Goal: Find specific page/section: Find specific page/section

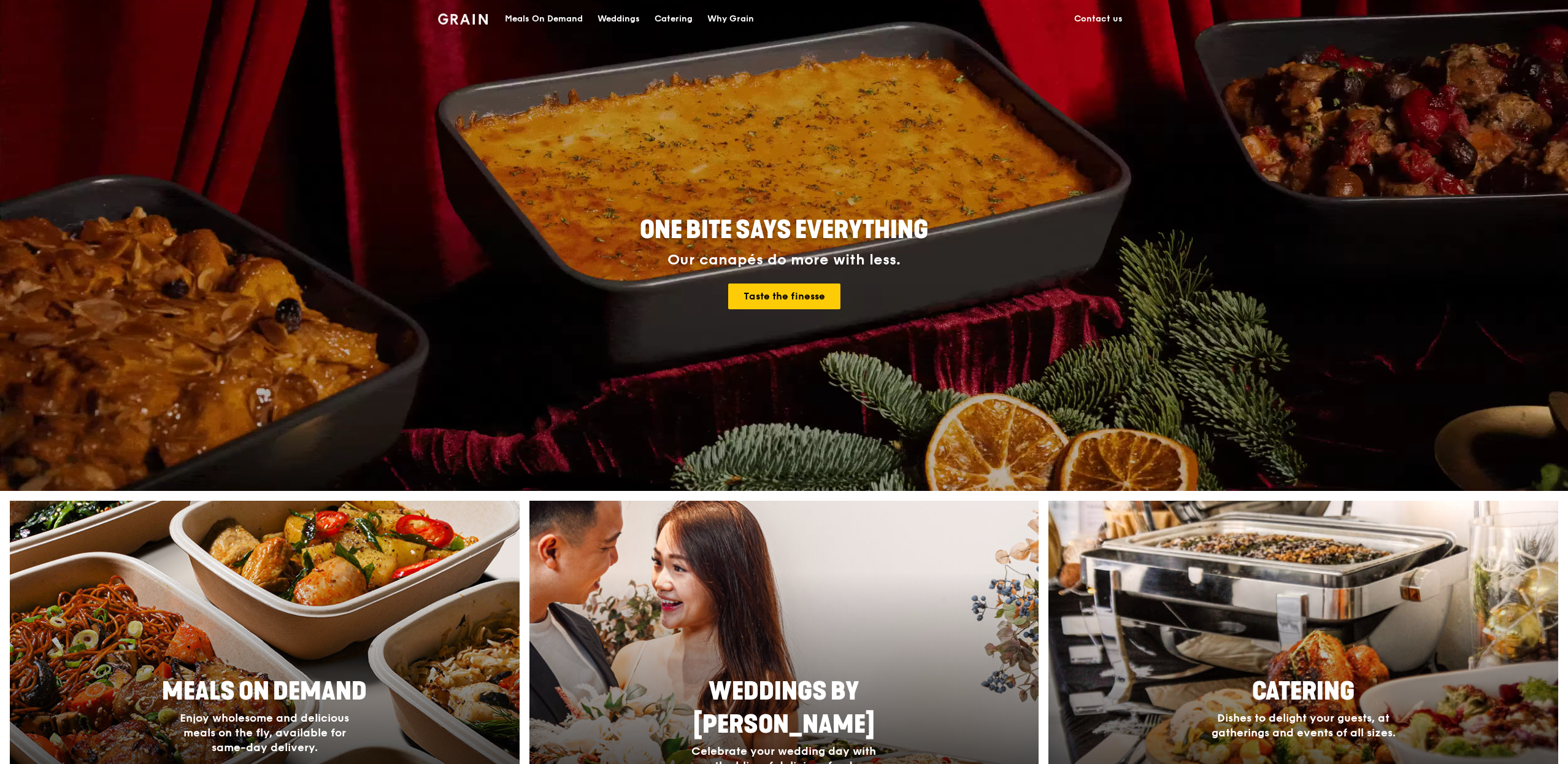
click at [552, 15] on div "Meals On Demand" at bounding box center [543, 19] width 78 height 37
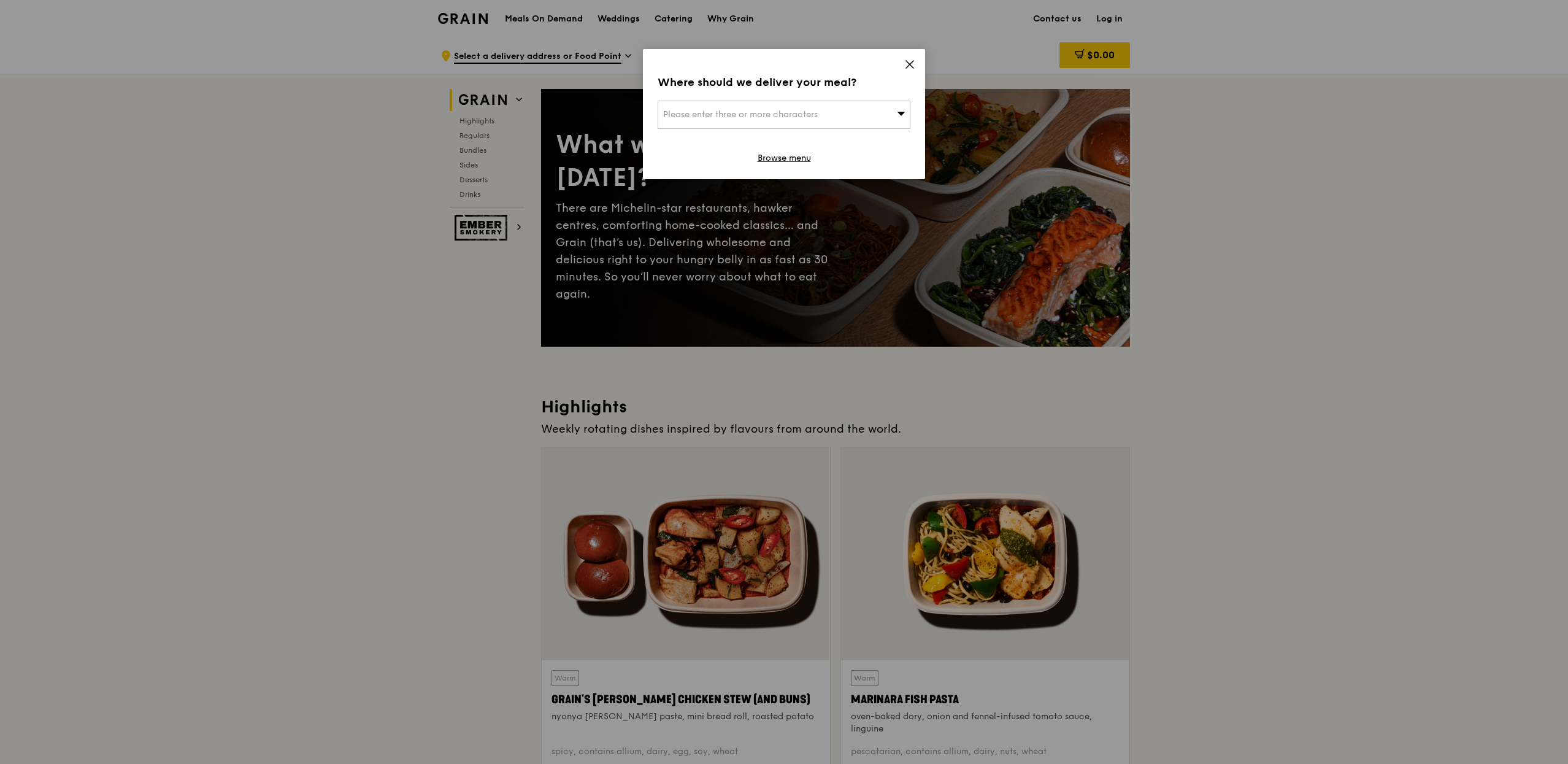
click at [905, 57] on div "Where should we deliver your meal? Please enter three or more characters Browse…" at bounding box center [784, 114] width 282 height 130
click at [914, 67] on icon at bounding box center [909, 64] width 11 height 11
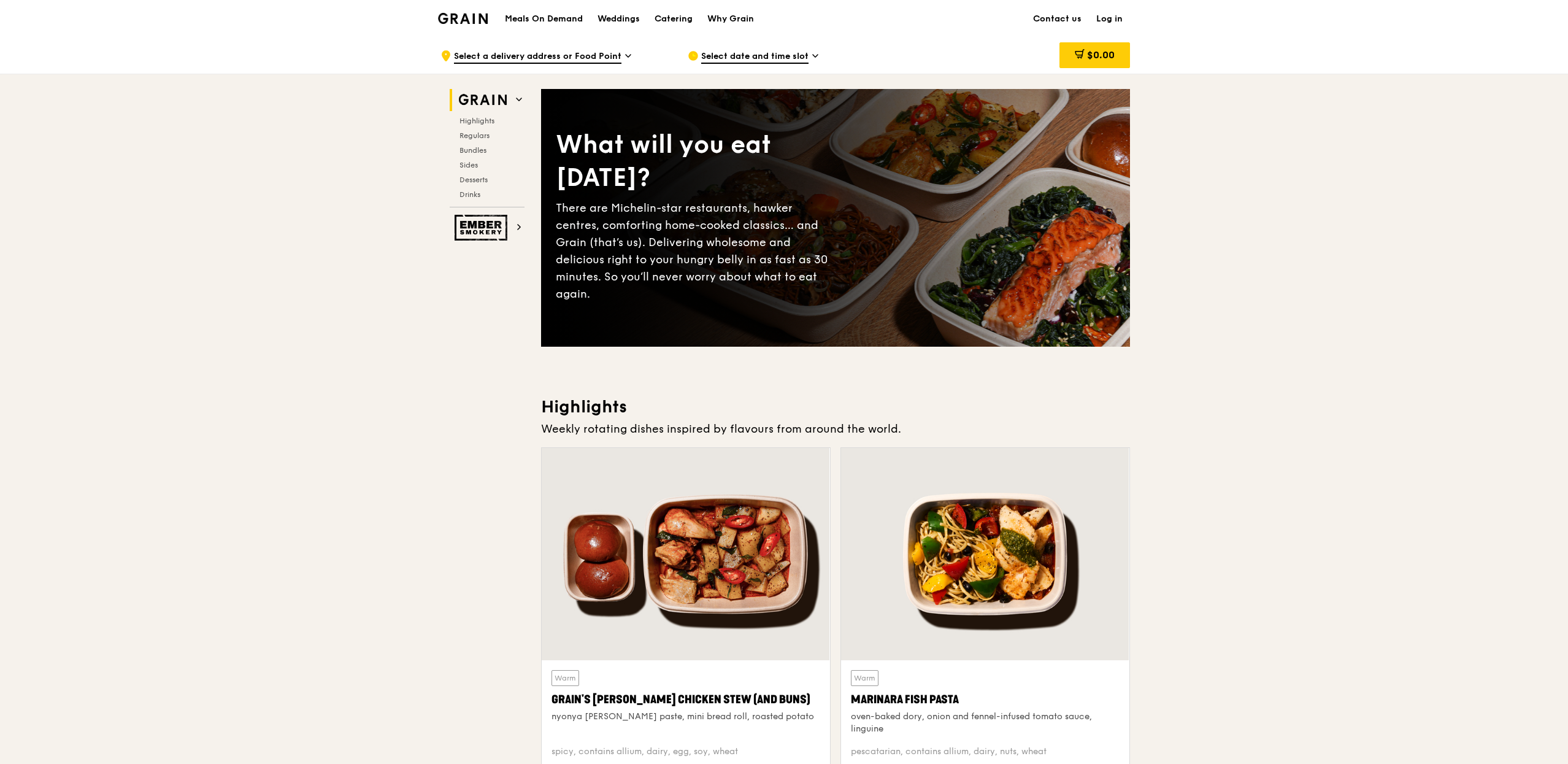
click at [1122, 13] on link "Log in" at bounding box center [1109, 19] width 41 height 37
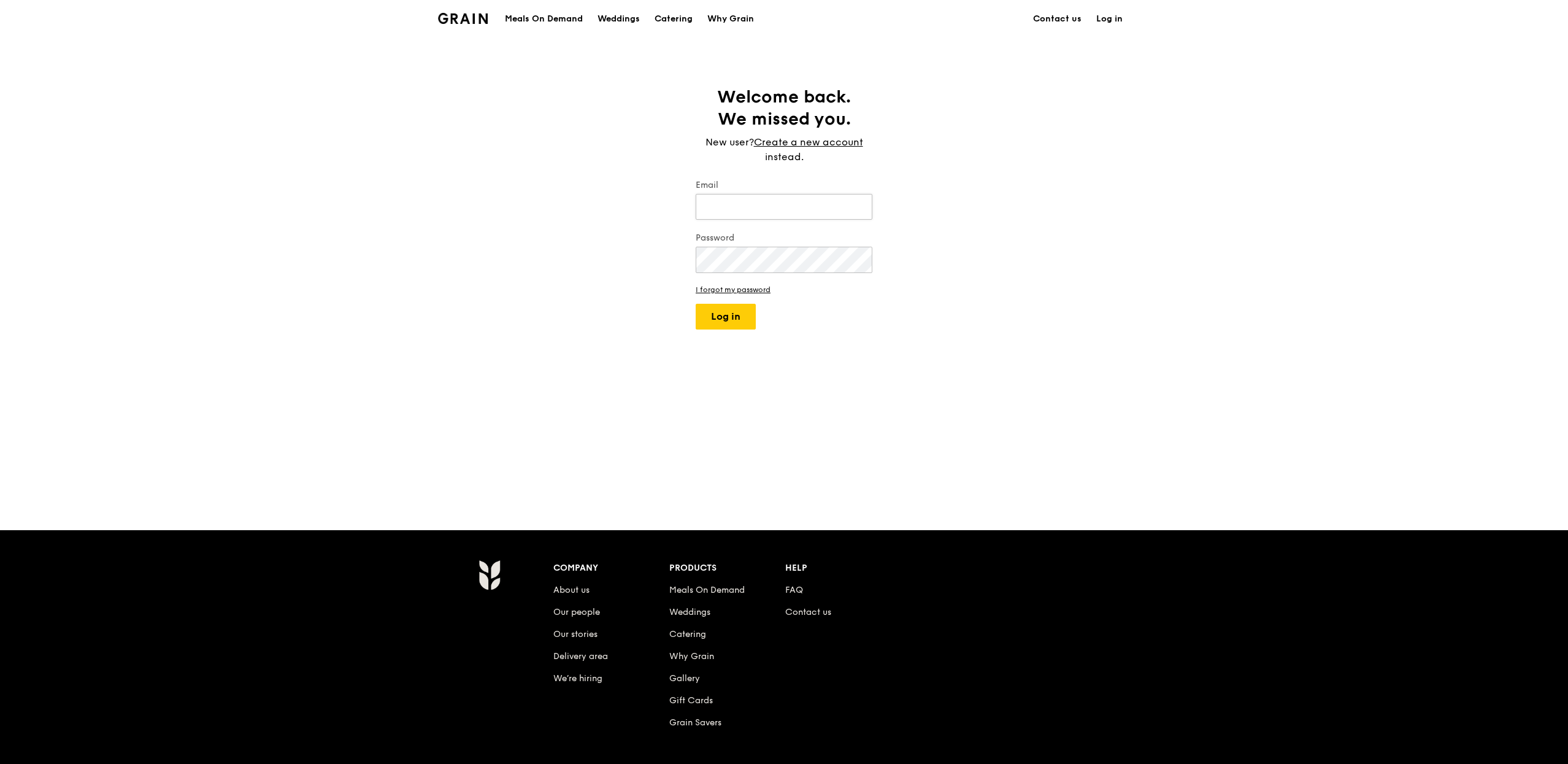
click at [838, 207] on input "Email" at bounding box center [784, 206] width 176 height 26
type input "[PERSON_NAME][EMAIL_ADDRESS][DOMAIN_NAME]"
click at [736, 319] on button "Log in" at bounding box center [726, 316] width 60 height 26
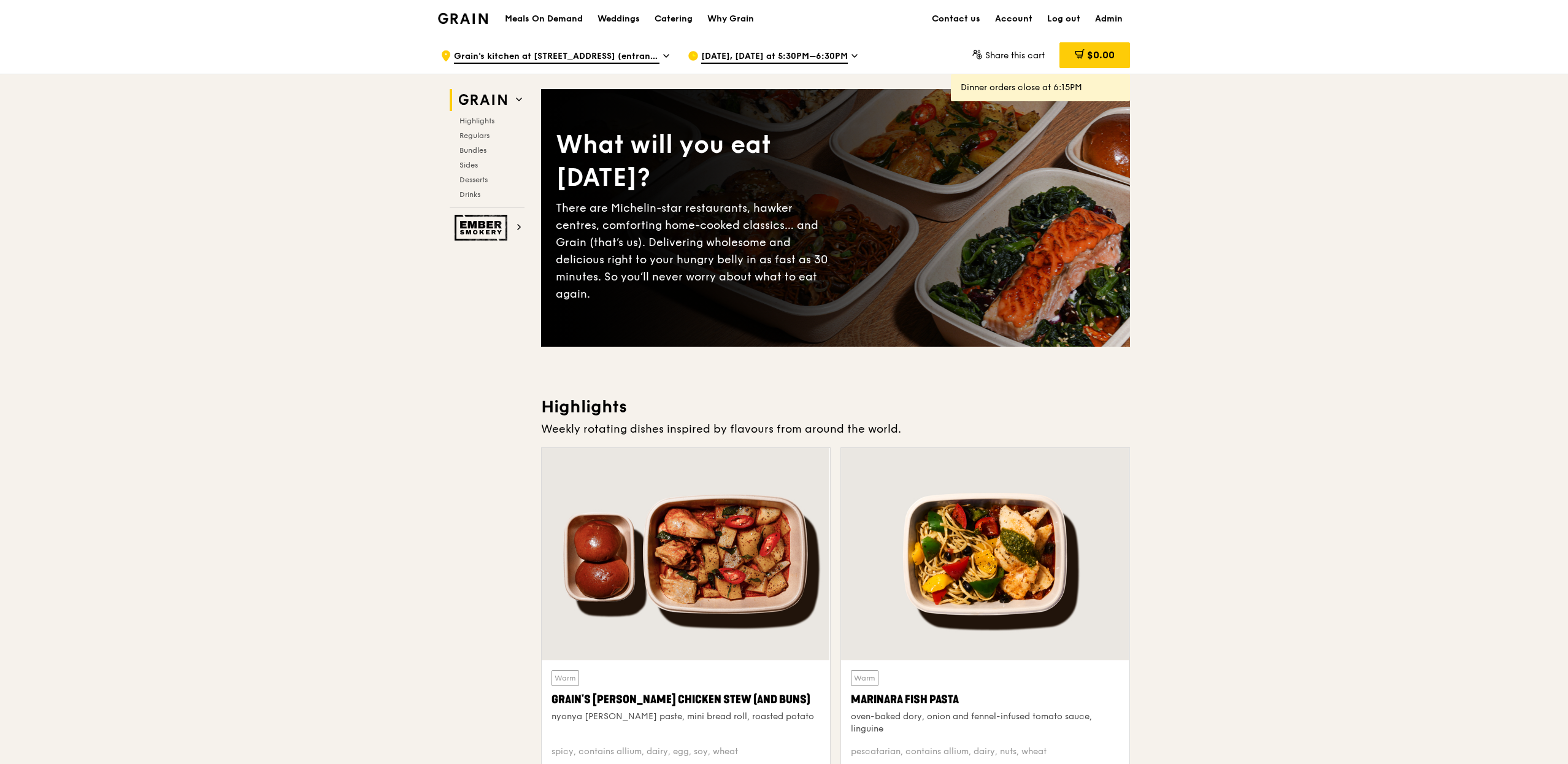
click at [1120, 14] on link "Admin" at bounding box center [1108, 19] width 43 height 37
select select "100"
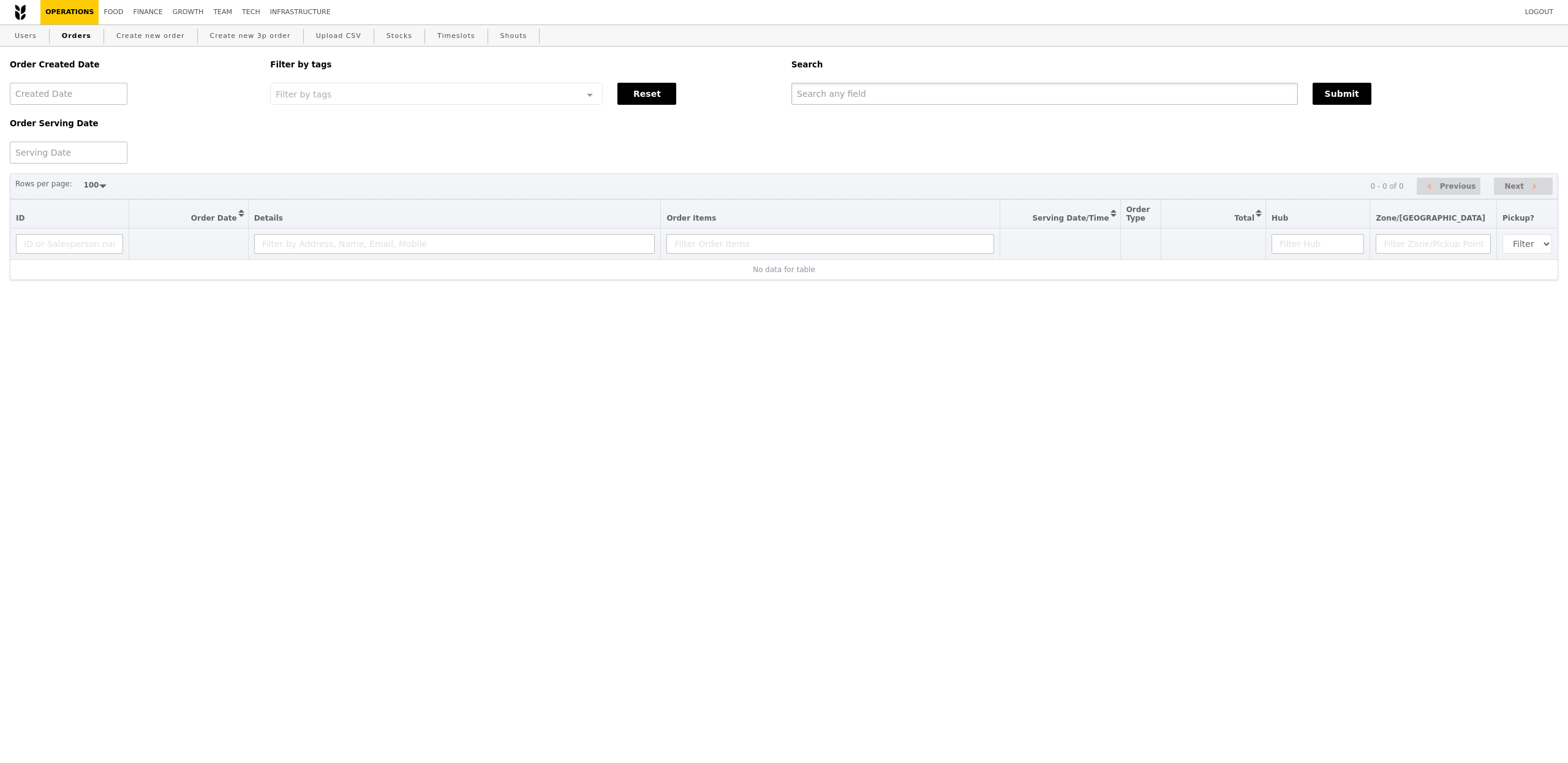
click at [922, 92] on input "text" at bounding box center [1044, 93] width 507 height 22
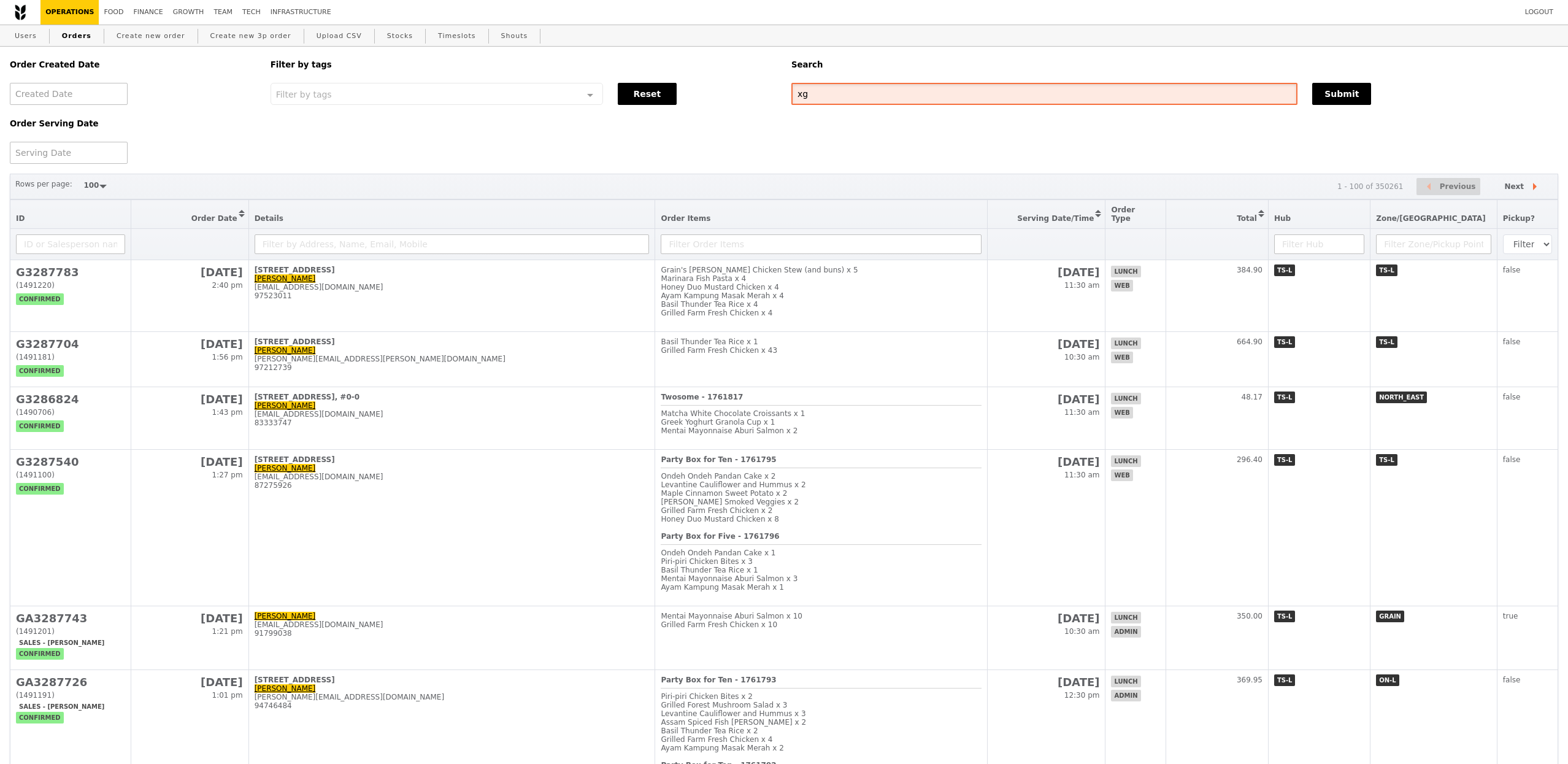
type input "x"
paste input "[PERSON_NAME][EMAIL_ADDRESS][PERSON_NAME][DOMAIN_NAME]"
type input "[PERSON_NAME][EMAIL_ADDRESS][PERSON_NAME][DOMAIN_NAME]"
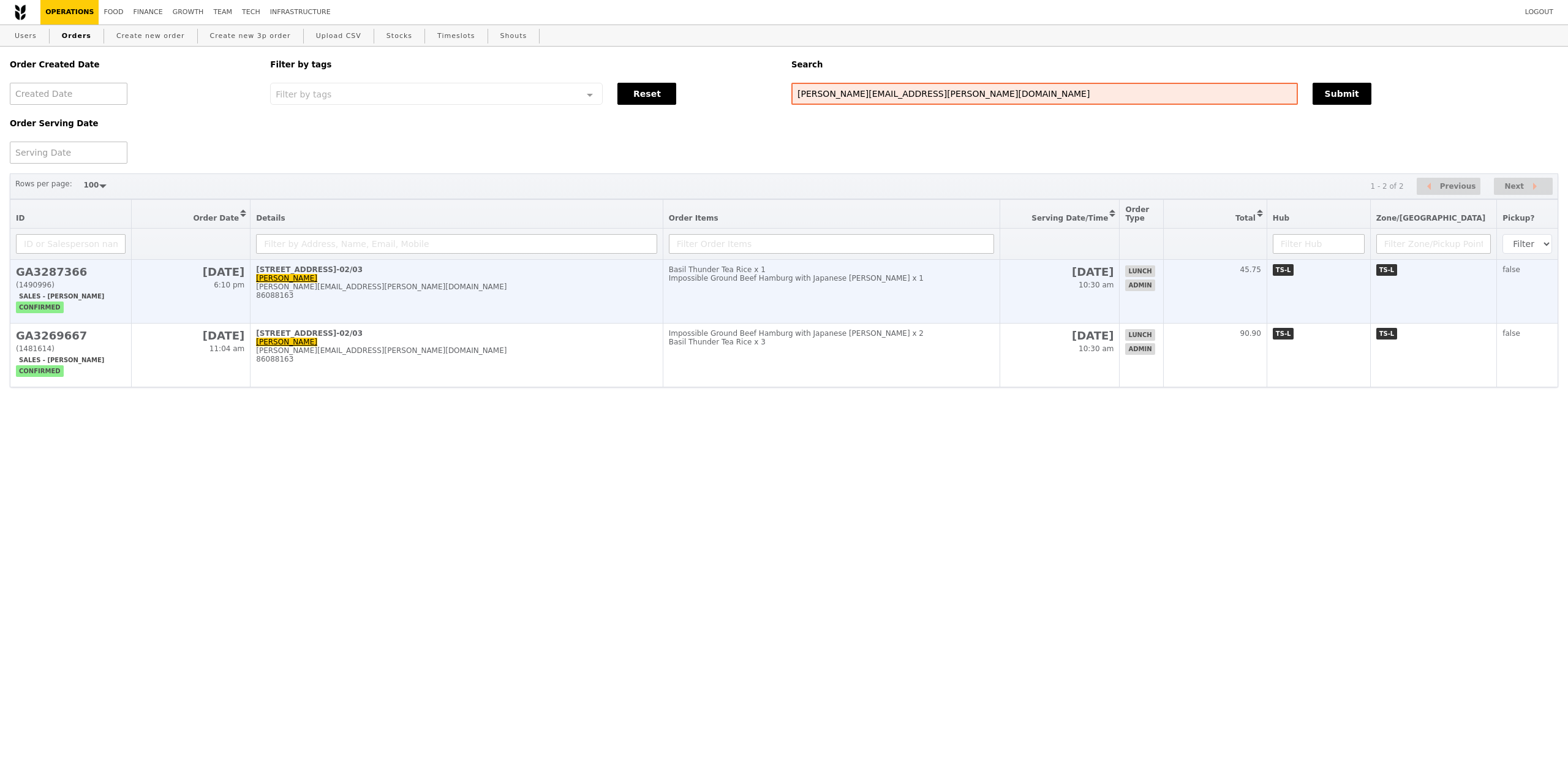
click at [510, 284] on td "[STREET_ADDRESS] [PERSON_NAME] [PERSON_NAME][EMAIL_ADDRESS][PERSON_NAME][DOMAIN…" at bounding box center [457, 292] width 412 height 63
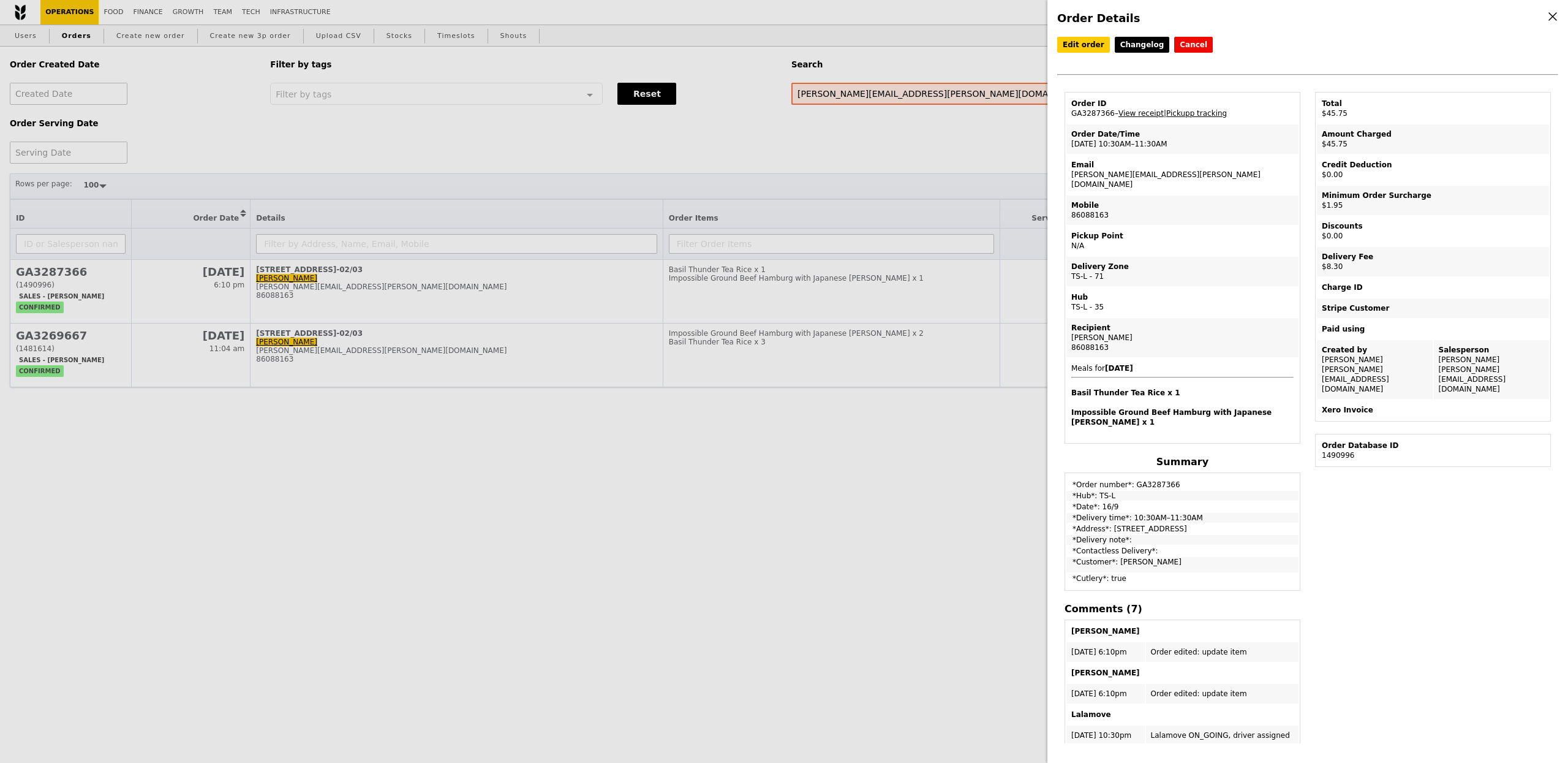
click at [610, 246] on div "Order Details Edit order Changelog Cancel Order ID GA3287366 – View receipt | P…" at bounding box center [784, 381] width 1568 height 763
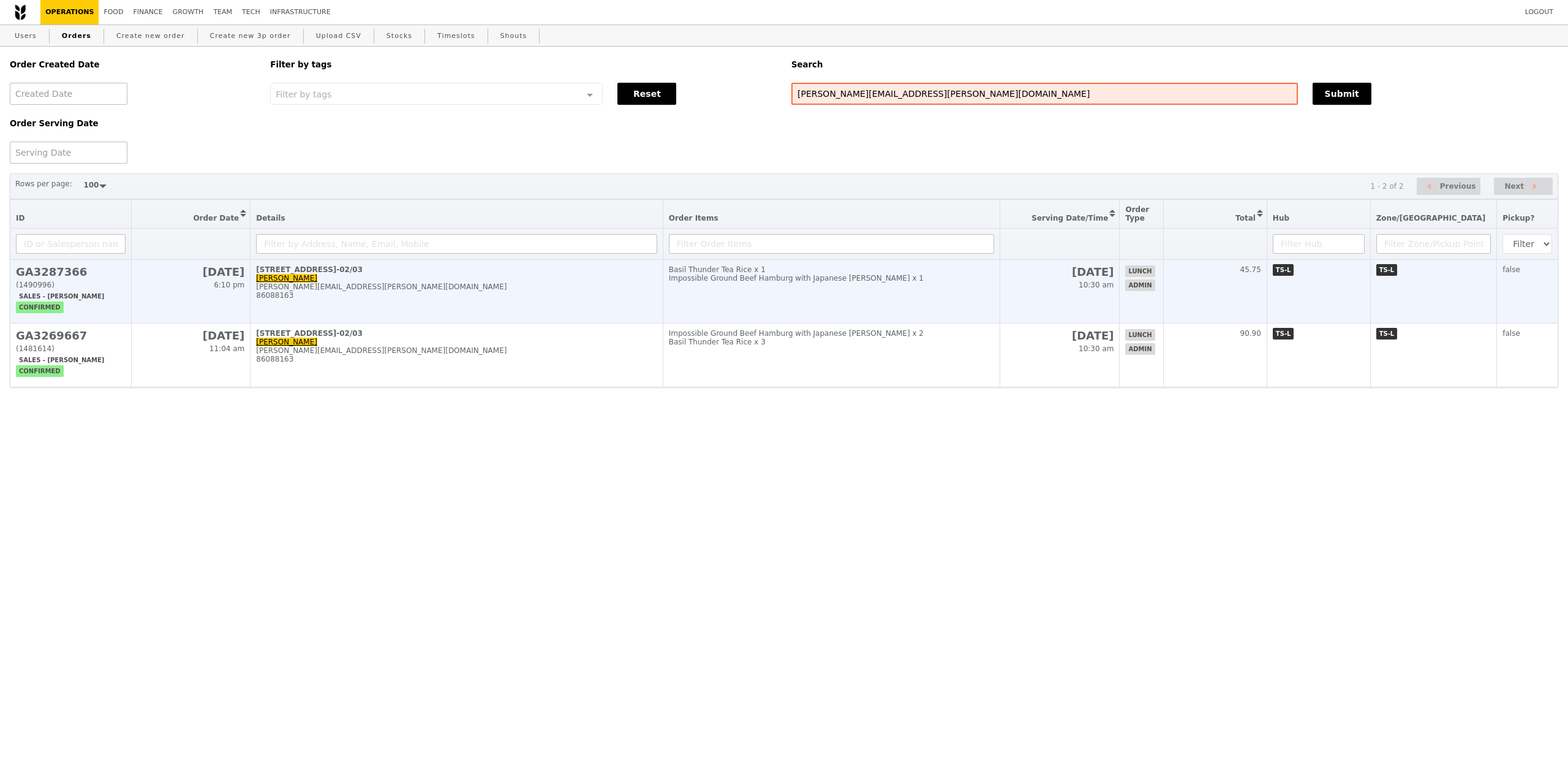
click at [502, 299] on div "86088163" at bounding box center [457, 296] width 401 height 9
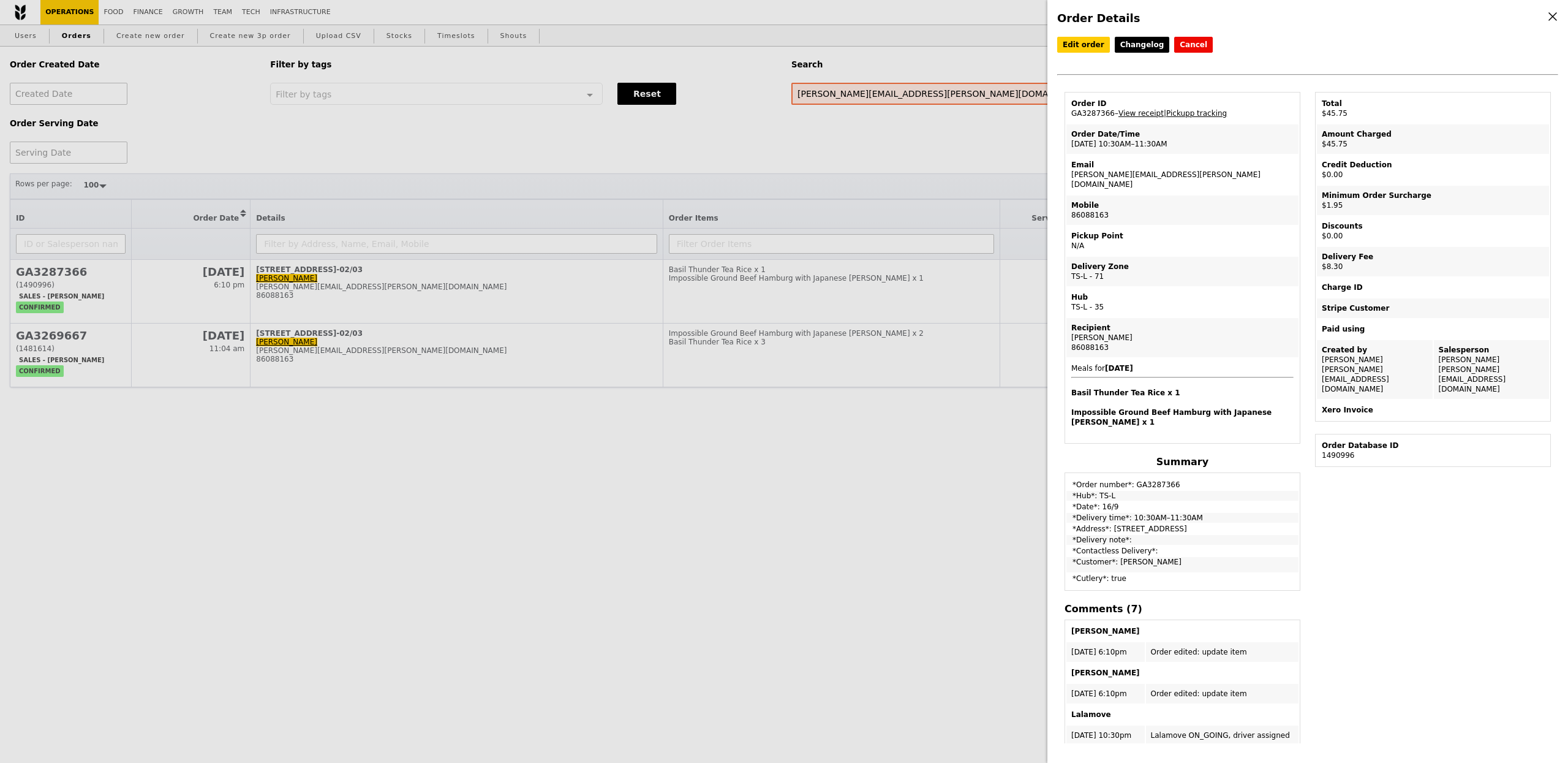
click at [1133, 177] on td "Email [PERSON_NAME][EMAIL_ADDRESS][PERSON_NAME][DOMAIN_NAME]" at bounding box center [1182, 174] width 232 height 39
click at [1134, 177] on td "Email [PERSON_NAME][EMAIL_ADDRESS][PERSON_NAME][DOMAIN_NAME]" at bounding box center [1182, 174] width 232 height 39
copy td "[PERSON_NAME][EMAIL_ADDRESS][PERSON_NAME][DOMAIN_NAME]"
click at [455, 107] on div "Order Details Edit order Changelog Cancel Order ID GA3287366 – View receipt | P…" at bounding box center [784, 381] width 1568 height 763
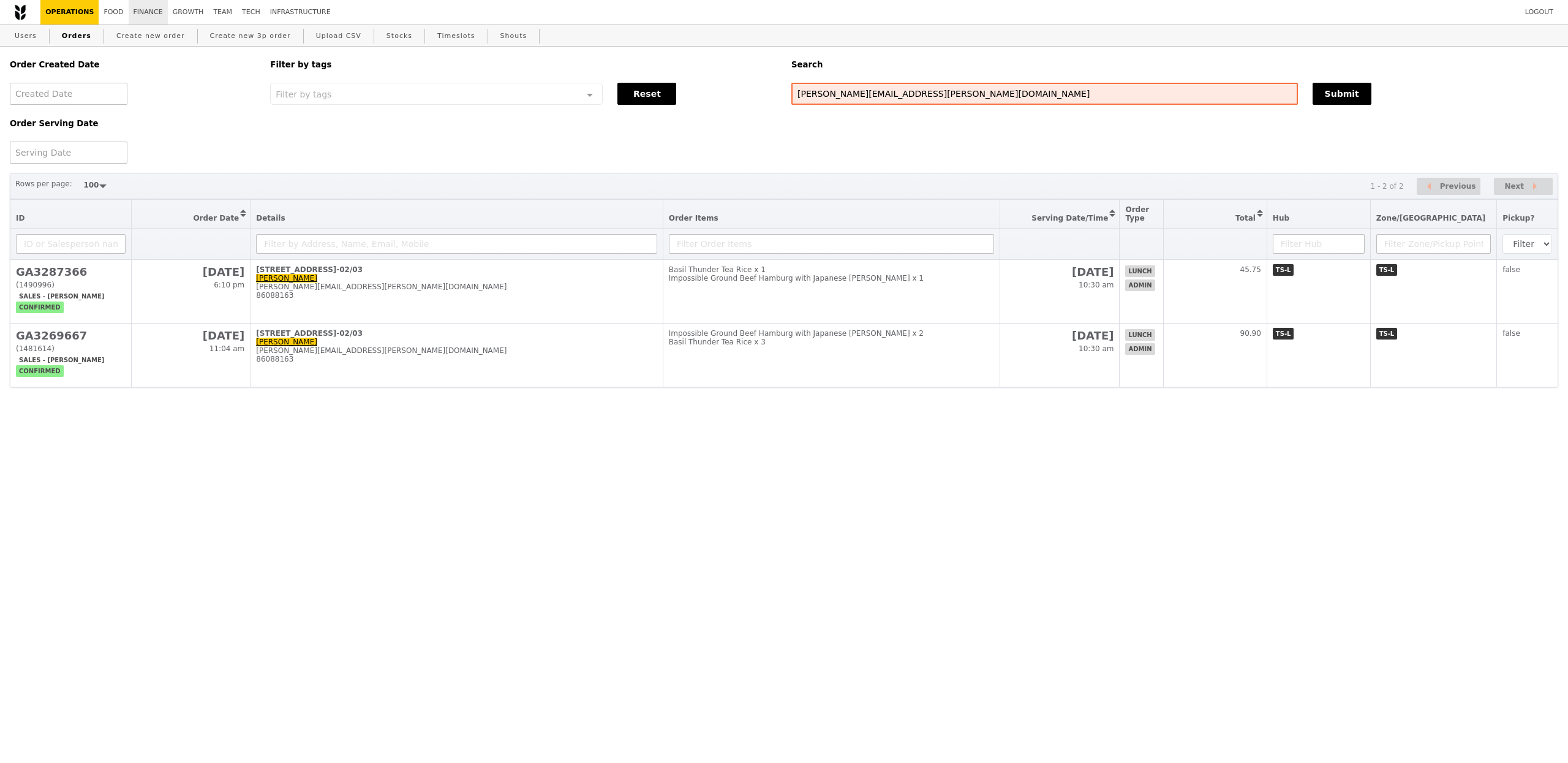
click at [150, 17] on link "Finance" at bounding box center [148, 12] width 39 height 25
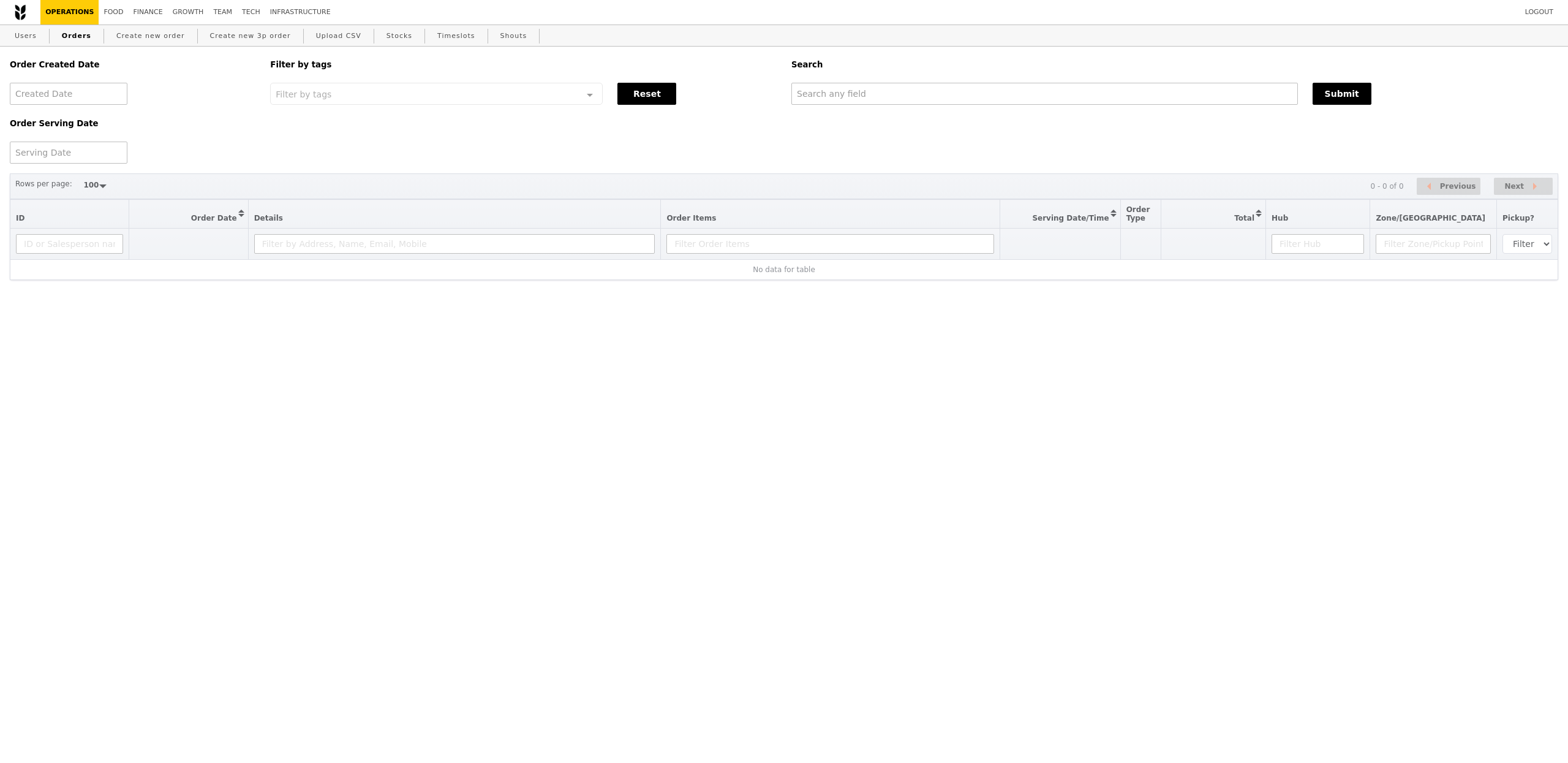
select select "100"
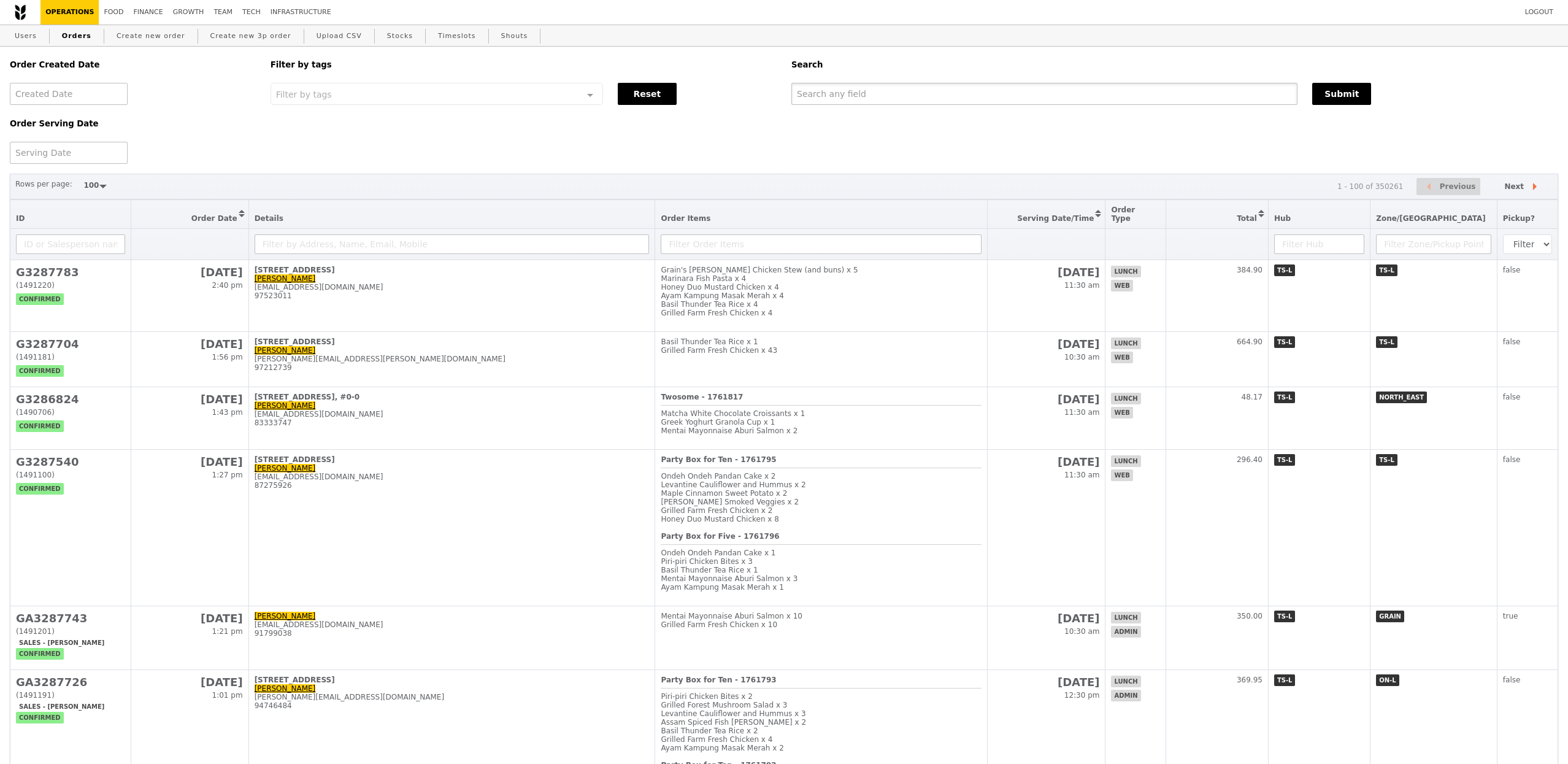
click at [853, 95] on input "text" at bounding box center [1044, 93] width 506 height 22
paste input "[PERSON_NAME][EMAIL_ADDRESS][PERSON_NAME][DOMAIN_NAME]"
type input "[PERSON_NAME][EMAIL_ADDRESS][PERSON_NAME][DOMAIN_NAME]"
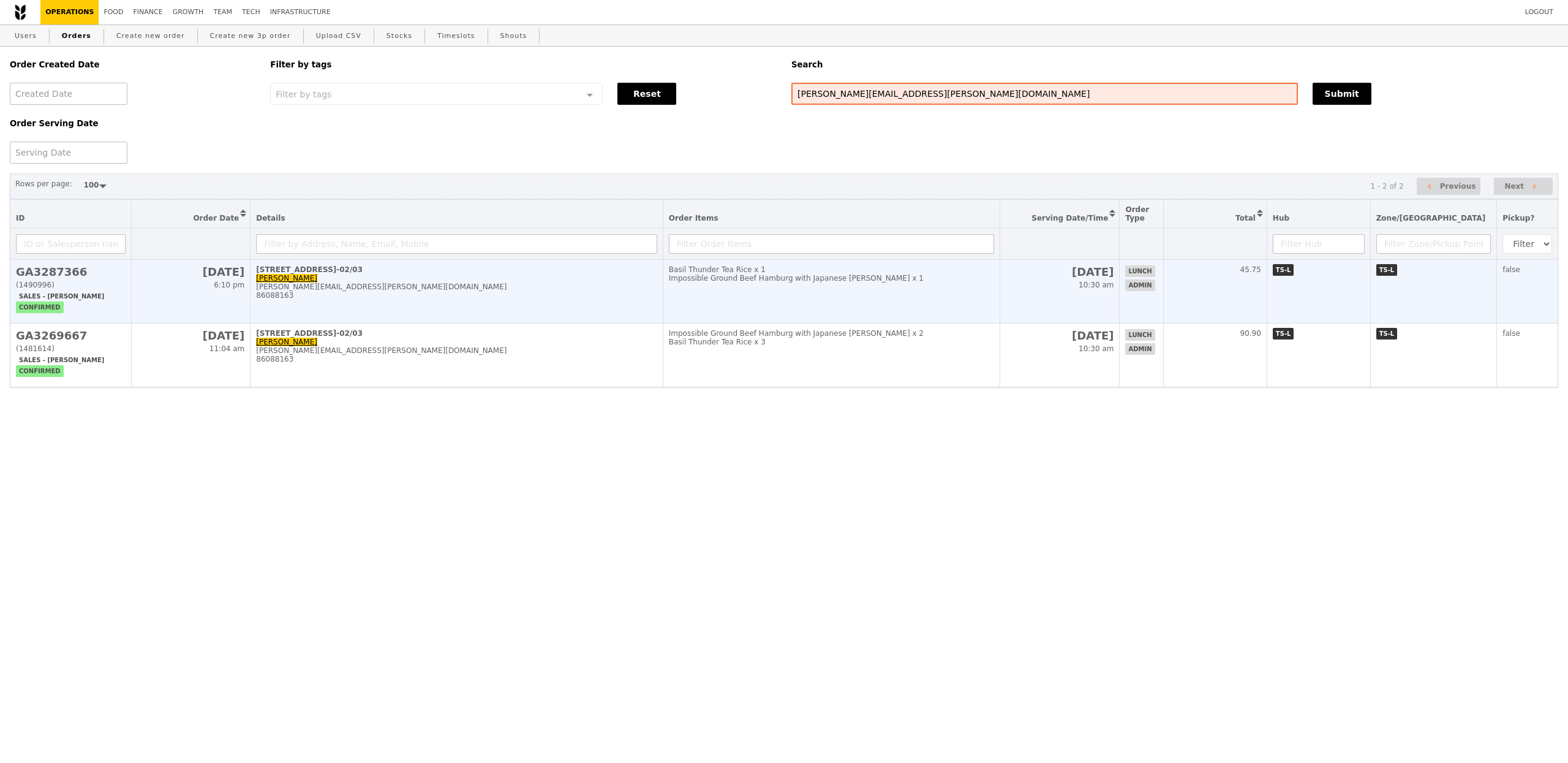
click at [476, 299] on div "86088163" at bounding box center [457, 296] width 401 height 9
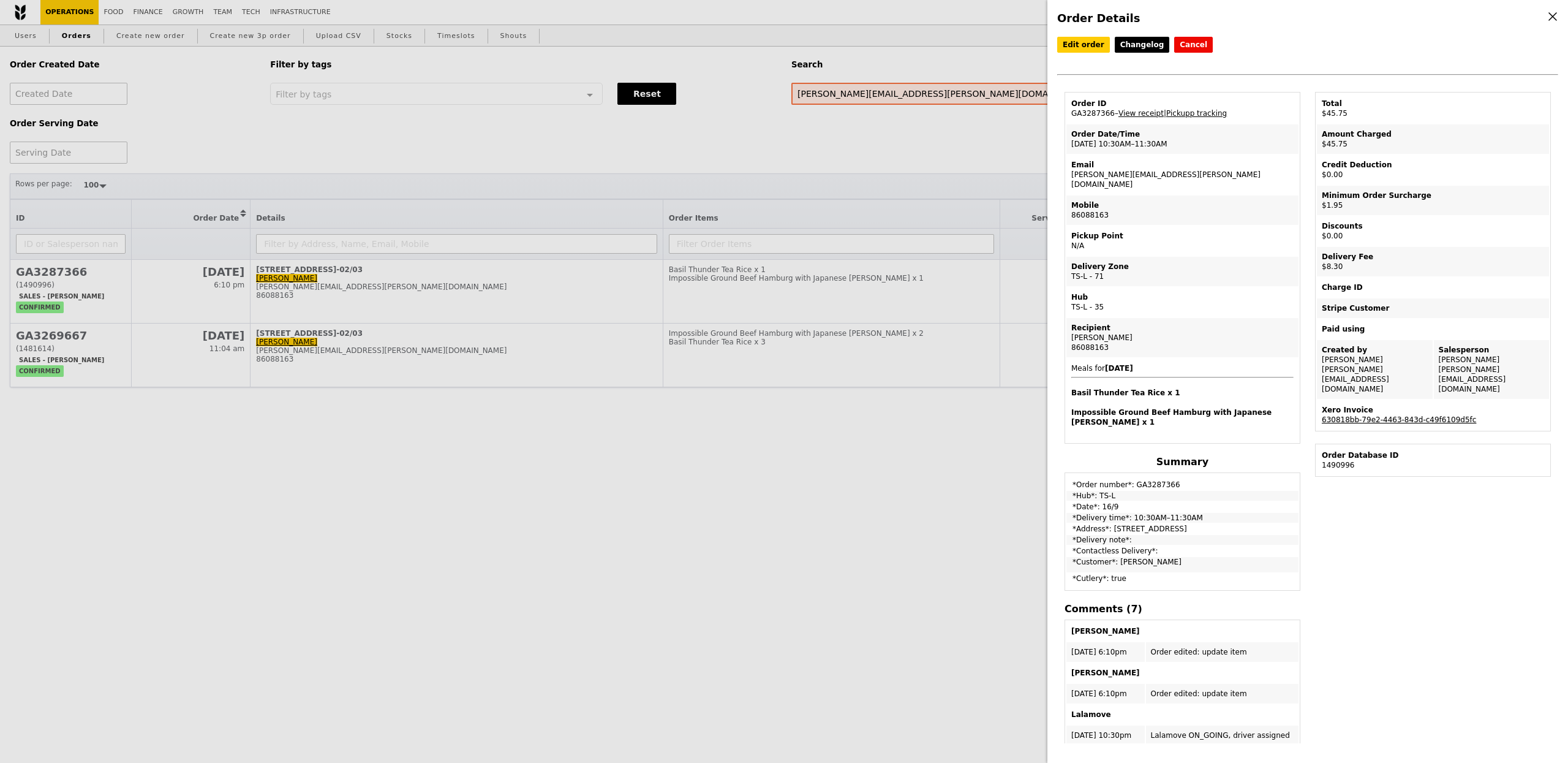
click at [1371, 415] on link "630818bb-79e2-4463-843d-c49f6109d5fc" at bounding box center [1399, 420] width 154 height 9
